Goal: Find specific page/section: Find specific page/section

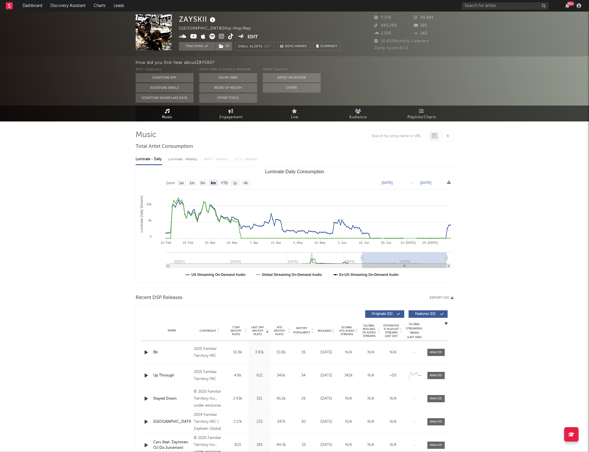
select select "6m"
click at [473, 5] on input "text" at bounding box center [505, 5] width 87 height 7
type input "luwauni"
click at [476, 17] on div at bounding box center [471, 19] width 13 height 13
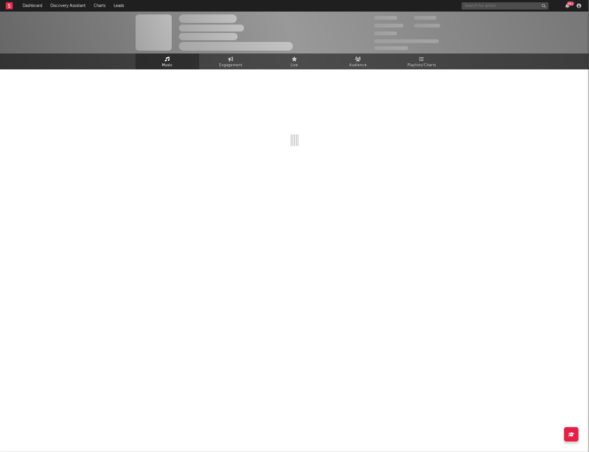
click at [477, 7] on input "text" at bounding box center [505, 5] width 87 height 7
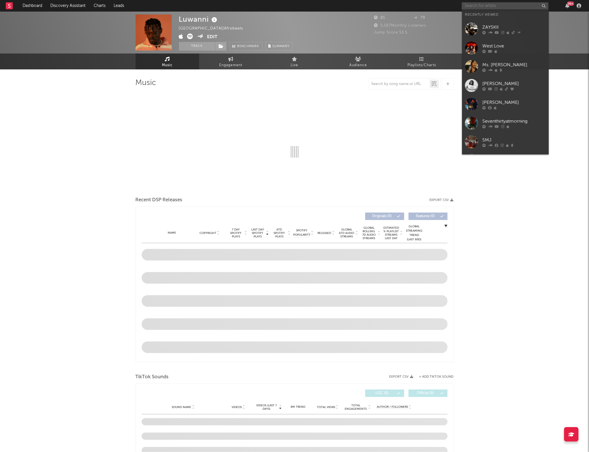
type input "l"
select select "1w"
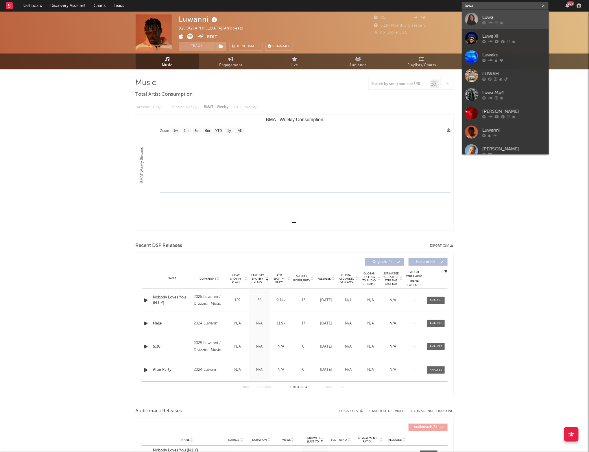
type input "luwa"
click at [483, 16] on div "Luwa" at bounding box center [515, 17] width 64 height 7
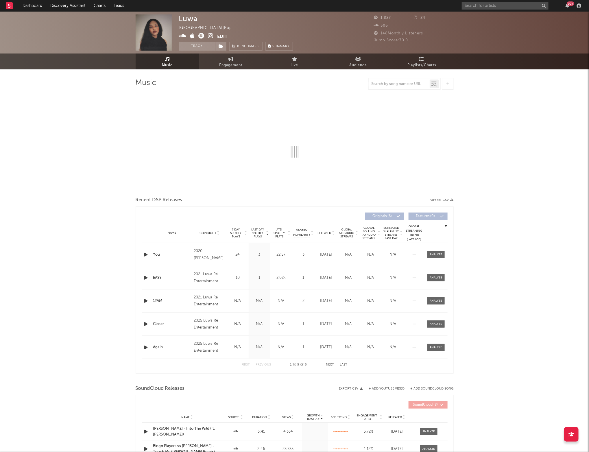
select select "6m"
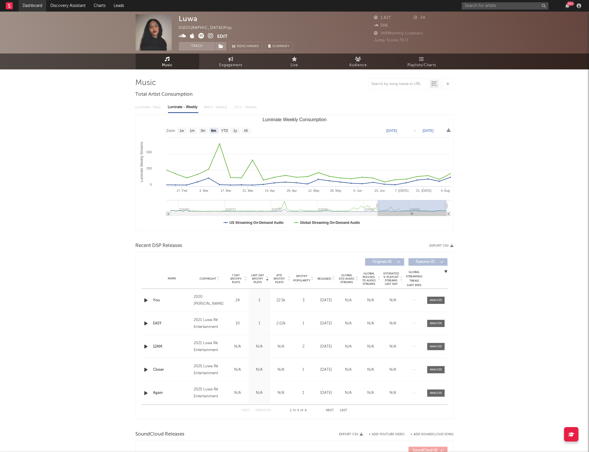
click at [32, 8] on link "Dashboard" at bounding box center [33, 6] width 28 height 12
